Goal: Find contact information: Find contact information

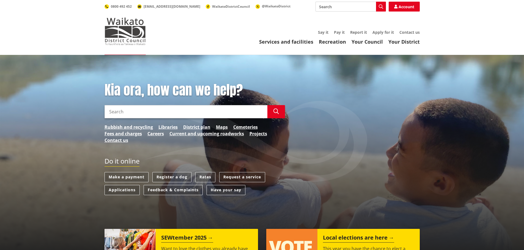
click at [127, 110] on input "Search" at bounding box center [185, 111] width 163 height 13
type input "democracy"
click at [280, 111] on button "Search" at bounding box center [276, 111] width 18 height 13
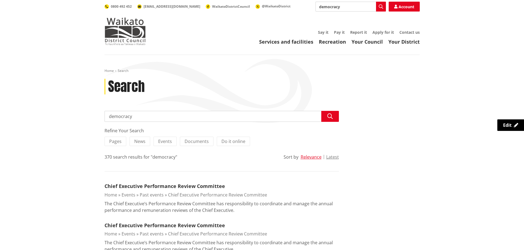
click at [367, 7] on input "democracy" at bounding box center [350, 7] width 70 height 10
click at [279, 40] on link "Services and facilities" at bounding box center [286, 41] width 54 height 7
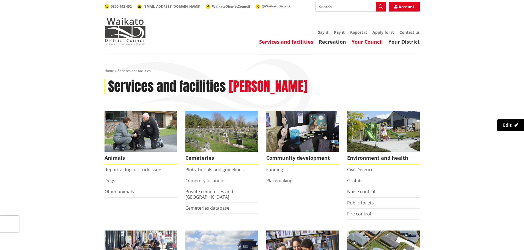
click at [367, 40] on link "Your Council" at bounding box center [366, 41] width 31 height 7
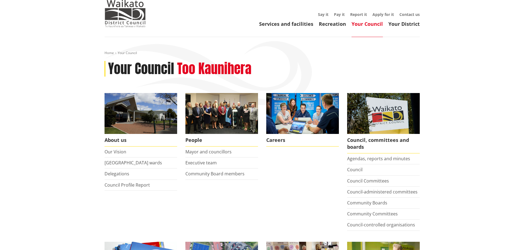
scroll to position [27, 0]
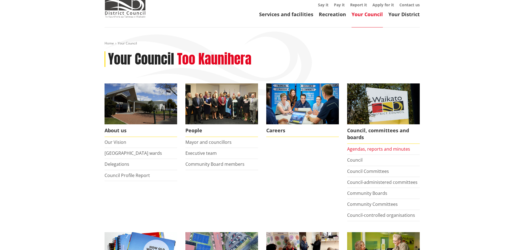
click at [371, 152] on link "Agendas, reports and minutes" at bounding box center [378, 149] width 63 height 6
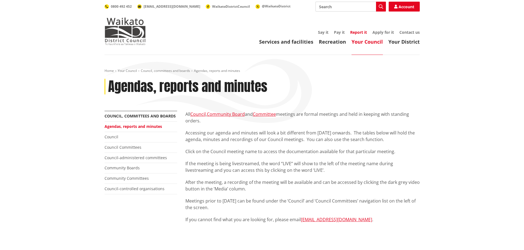
click at [360, 34] on link "Report it" at bounding box center [358, 32] width 17 height 5
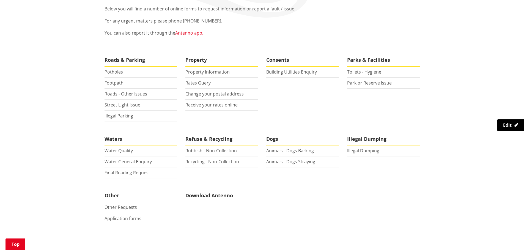
scroll to position [110, 0]
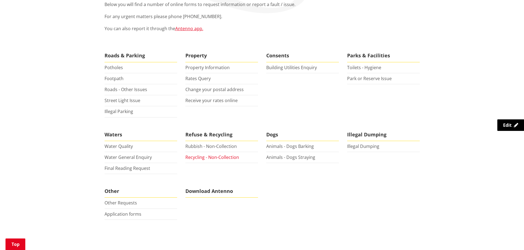
click at [199, 157] on link "Recycling - Non-Collection" at bounding box center [212, 158] width 54 height 6
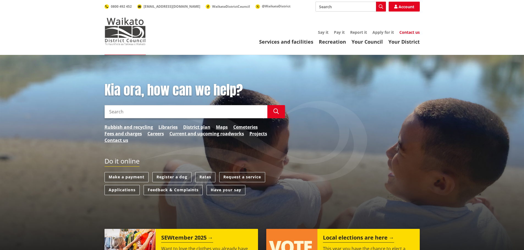
click at [410, 33] on link "Contact us" at bounding box center [409, 32] width 20 height 5
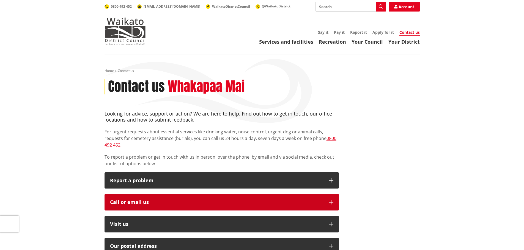
click at [122, 200] on div "Call or email us" at bounding box center [216, 202] width 213 height 5
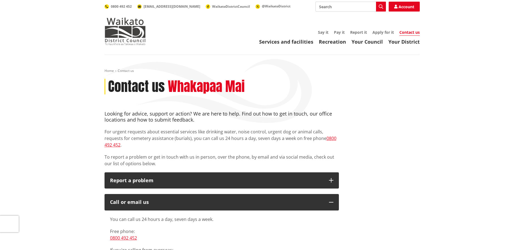
drag, startPoint x: 129, startPoint y: 233, endPoint x: 88, endPoint y: 224, distance: 41.8
drag, startPoint x: 106, startPoint y: 233, endPoint x: 143, endPoint y: 232, distance: 36.6
click at [143, 233] on div "You can call us 24 hours a day, seven days a week. Free phone: [PHONE_NUMBER] I…" at bounding box center [221, 247] width 234 height 73
copy link "0800 492 452"
